Goal: Information Seeking & Learning: Learn about a topic

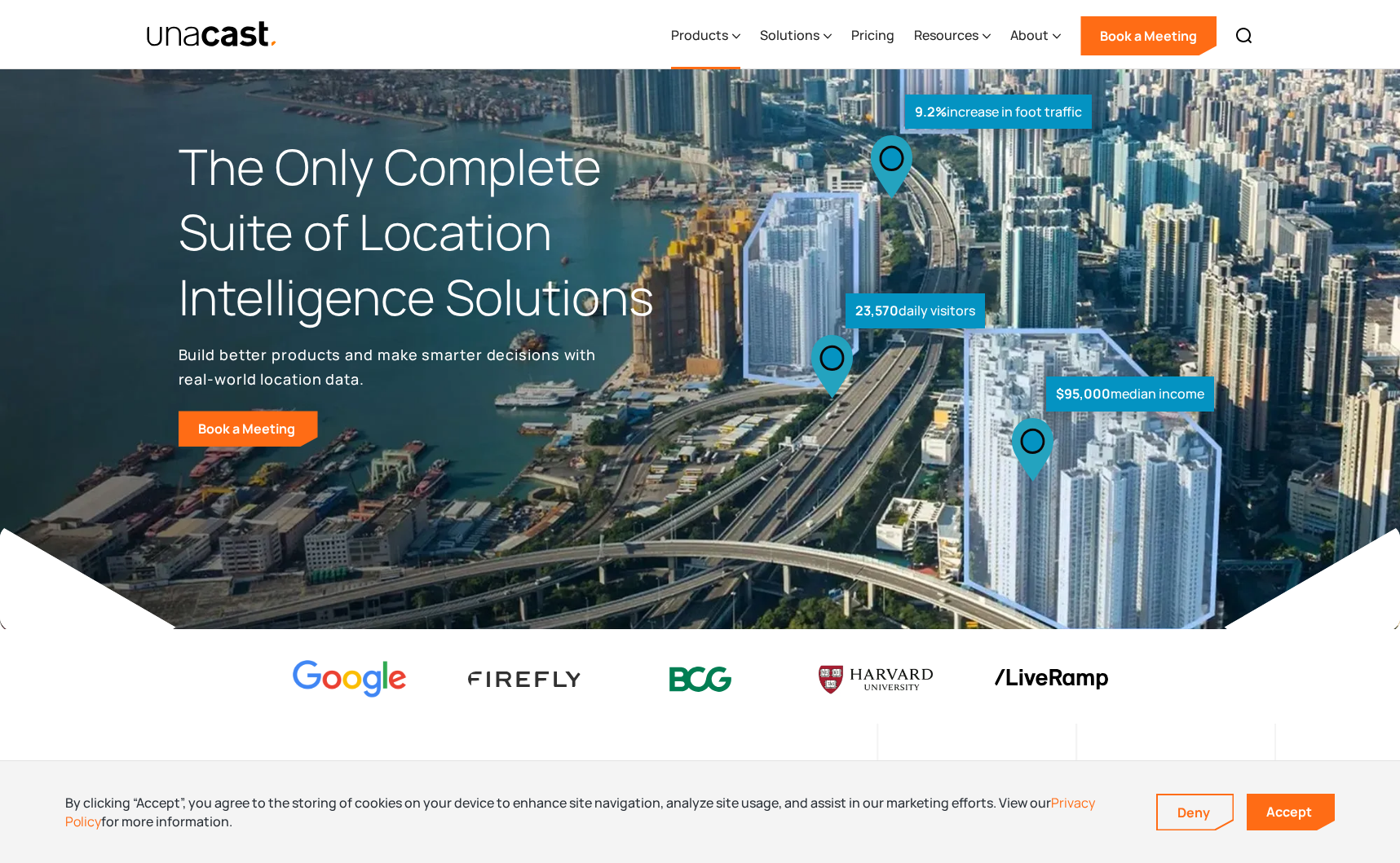
click at [724, 36] on div "Products" at bounding box center [699, 35] width 57 height 20
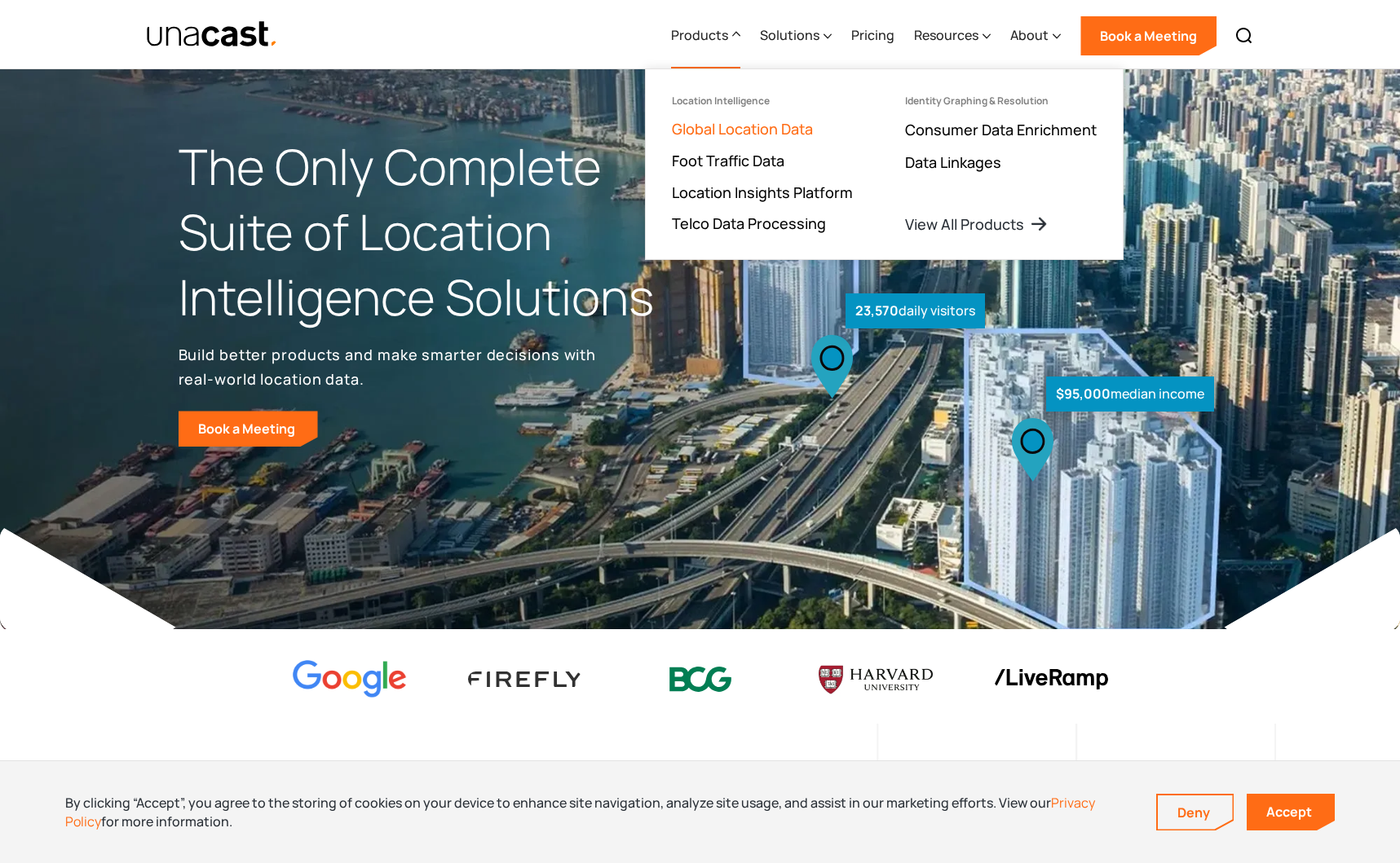
click at [745, 125] on link "Global Location Data" at bounding box center [742, 129] width 141 height 20
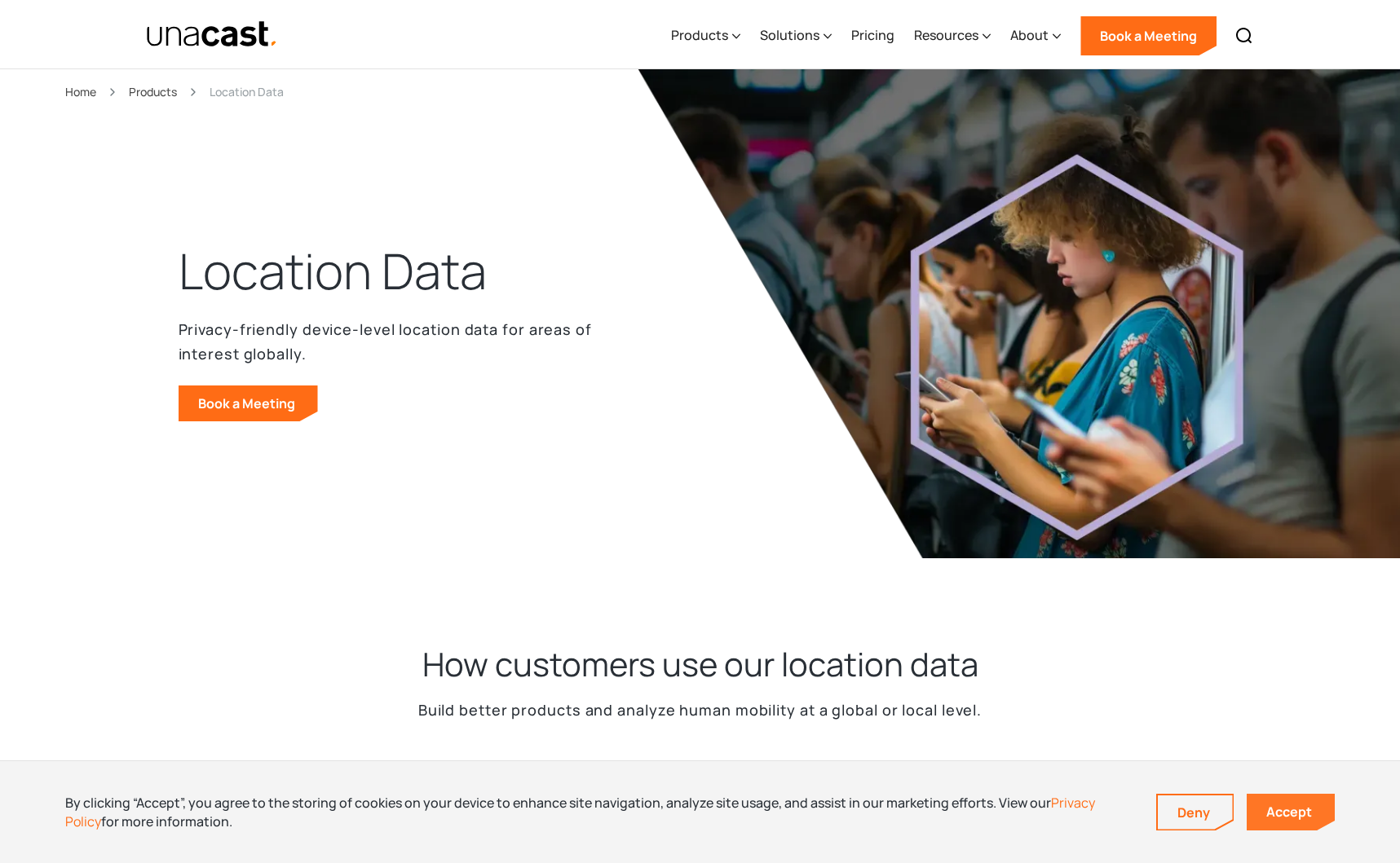
click at [1290, 814] on link "Accept" at bounding box center [1291, 812] width 88 height 36
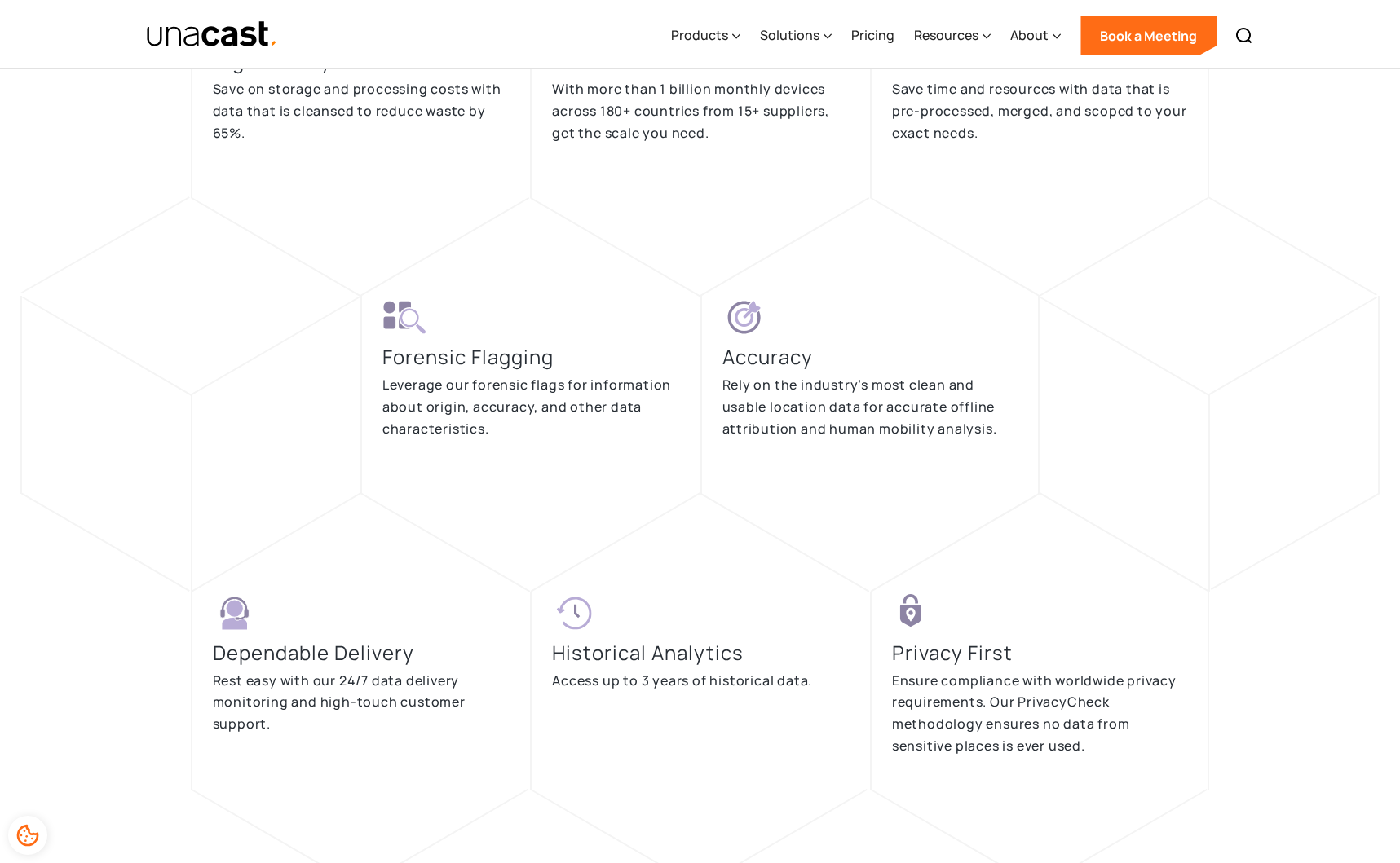
scroll to position [3370, 0]
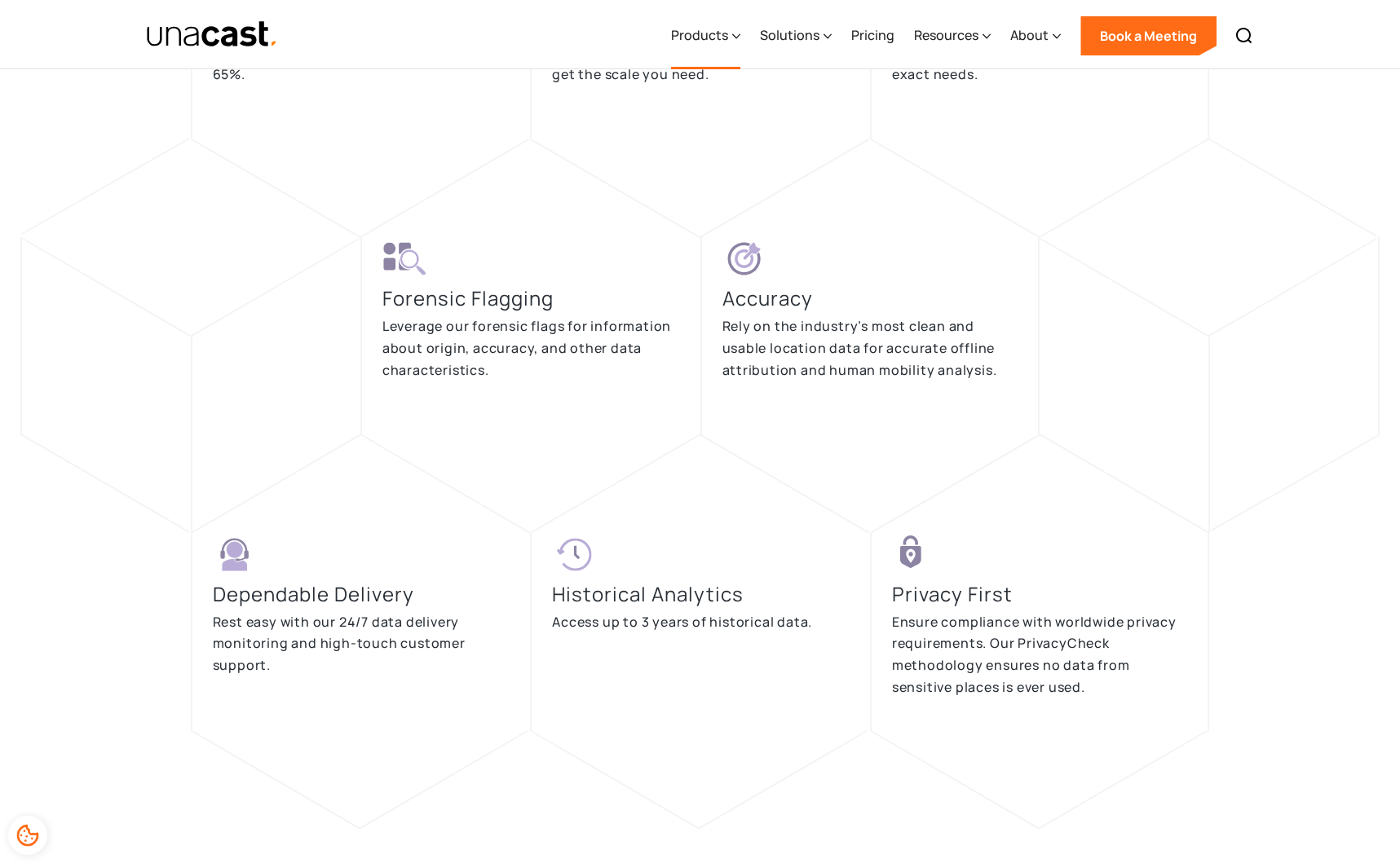
click at [722, 38] on div "Products" at bounding box center [699, 35] width 57 height 20
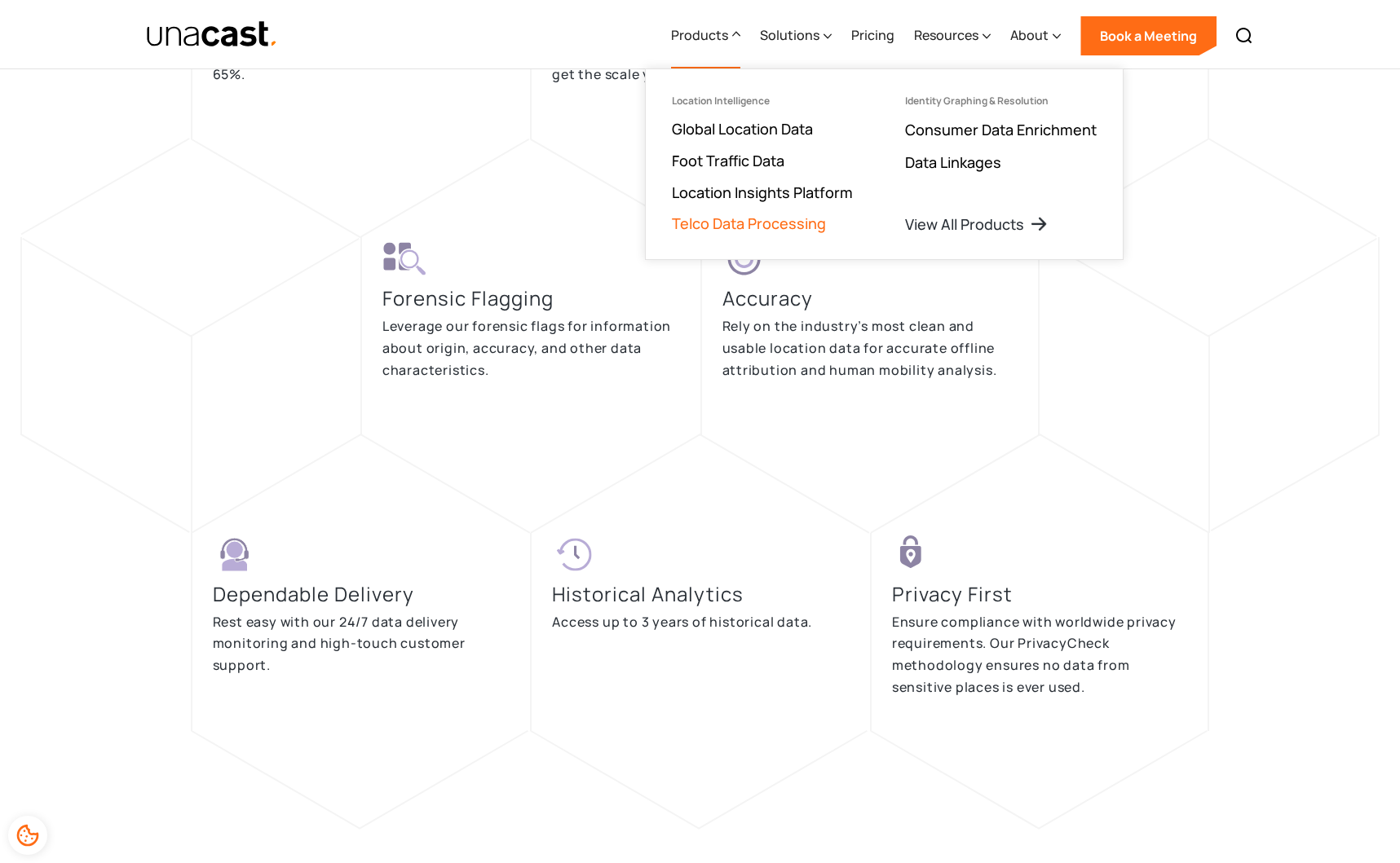
click at [732, 214] on link "Telco Data Processing" at bounding box center [748, 224] width 154 height 20
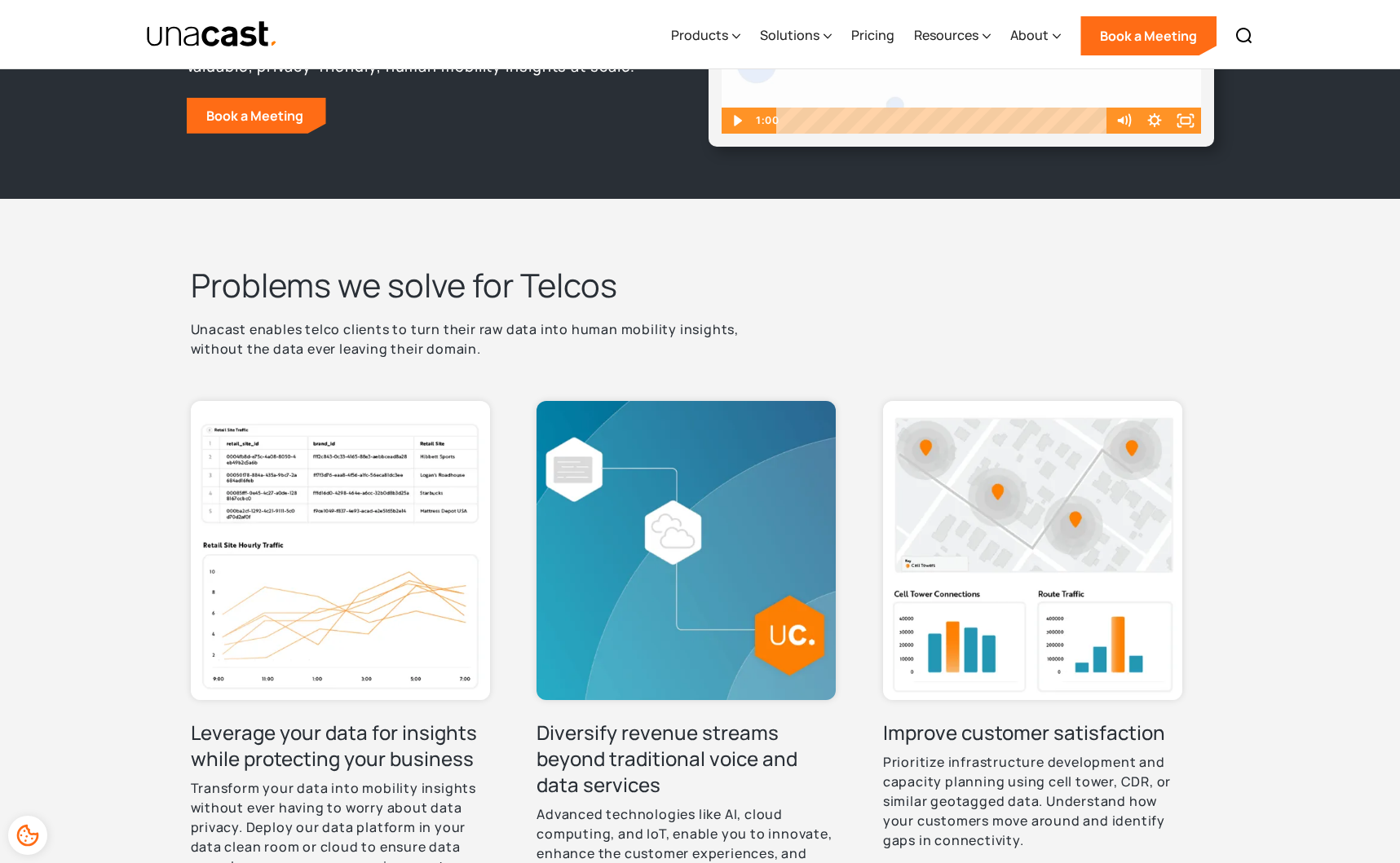
scroll to position [326, 0]
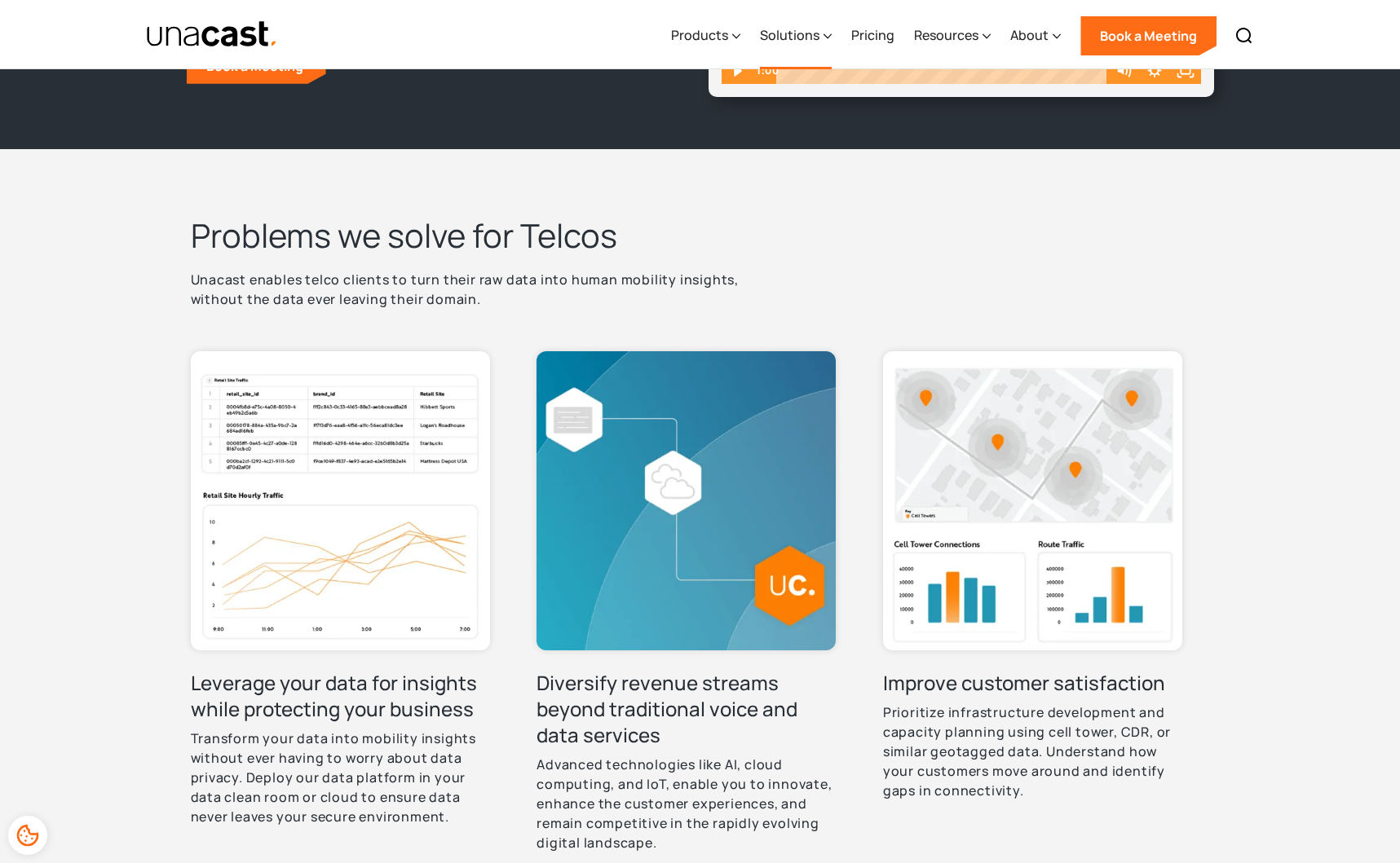
click at [795, 36] on div "Solutions" at bounding box center [789, 35] width 60 height 20
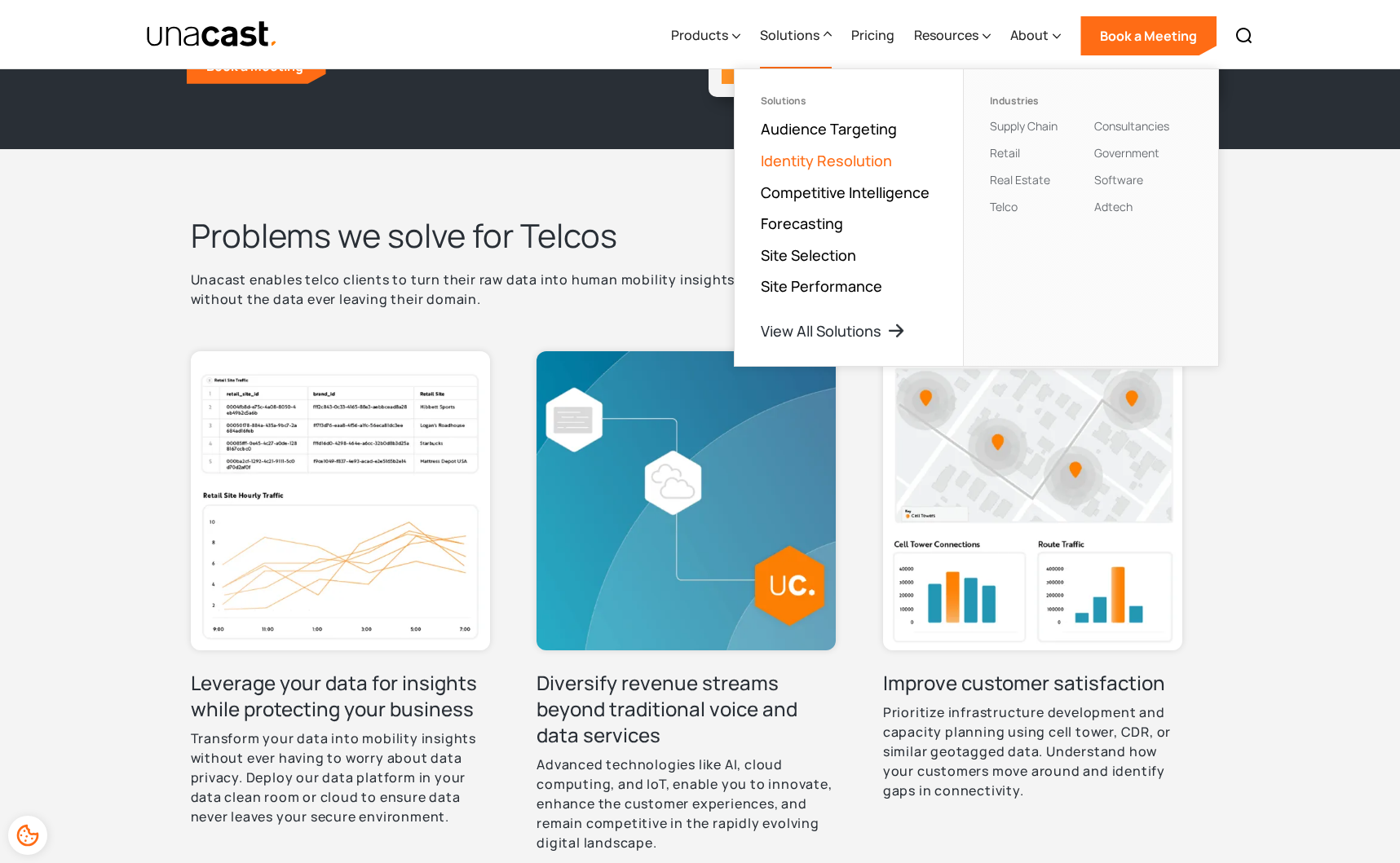
click at [847, 161] on link "Identity Resolution" at bounding box center [827, 161] width 132 height 20
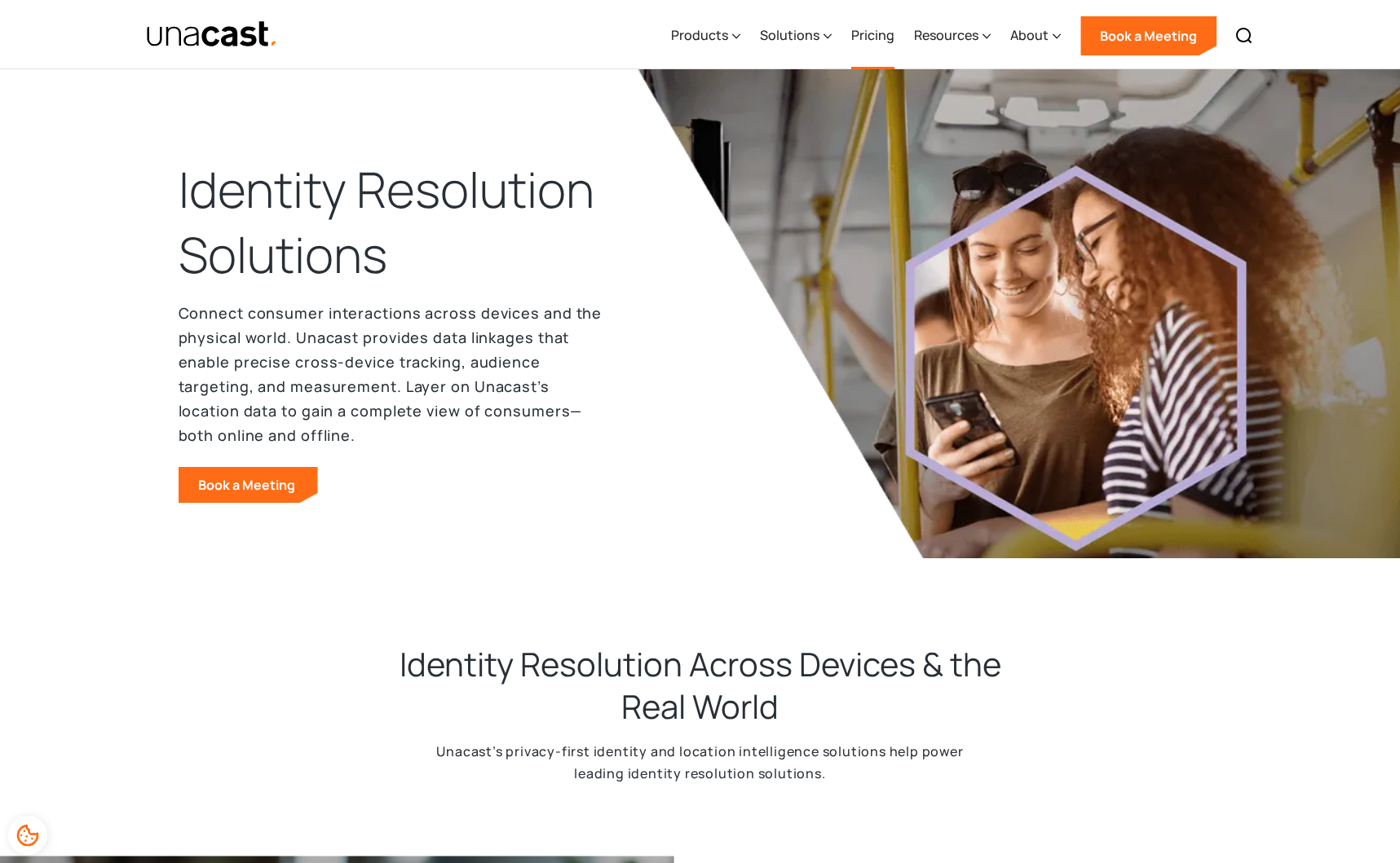
click at [883, 37] on link "Pricing" at bounding box center [873, 35] width 43 height 67
